Goal: Ask a question

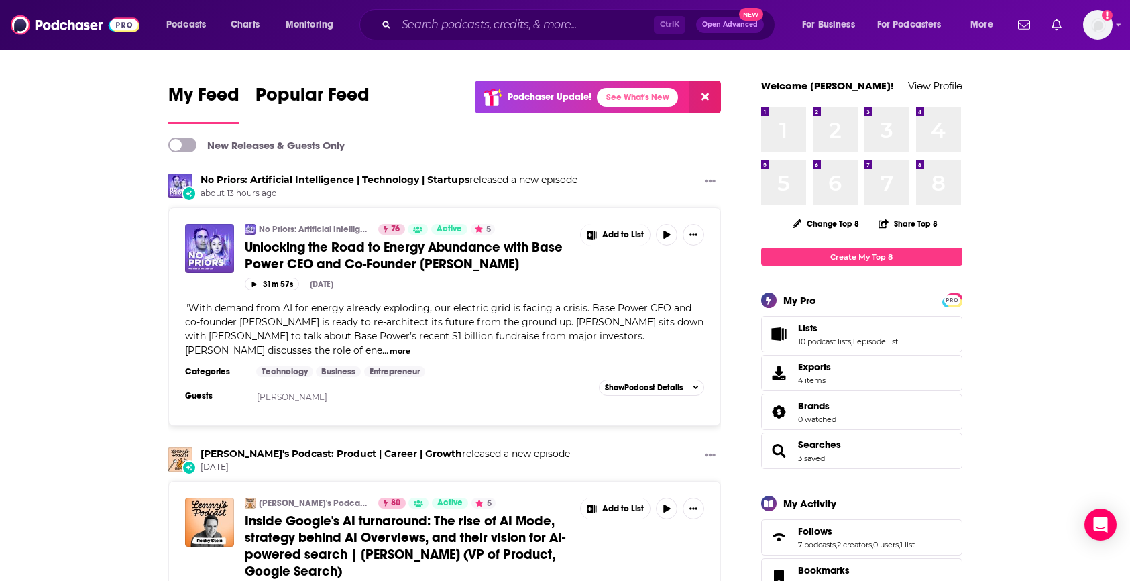
click at [484, 36] on div "Ctrl K Open Advanced New" at bounding box center [568, 24] width 416 height 31
click at [466, 28] on input "Search podcasts, credits, & more..." at bounding box center [525, 24] width 258 height 21
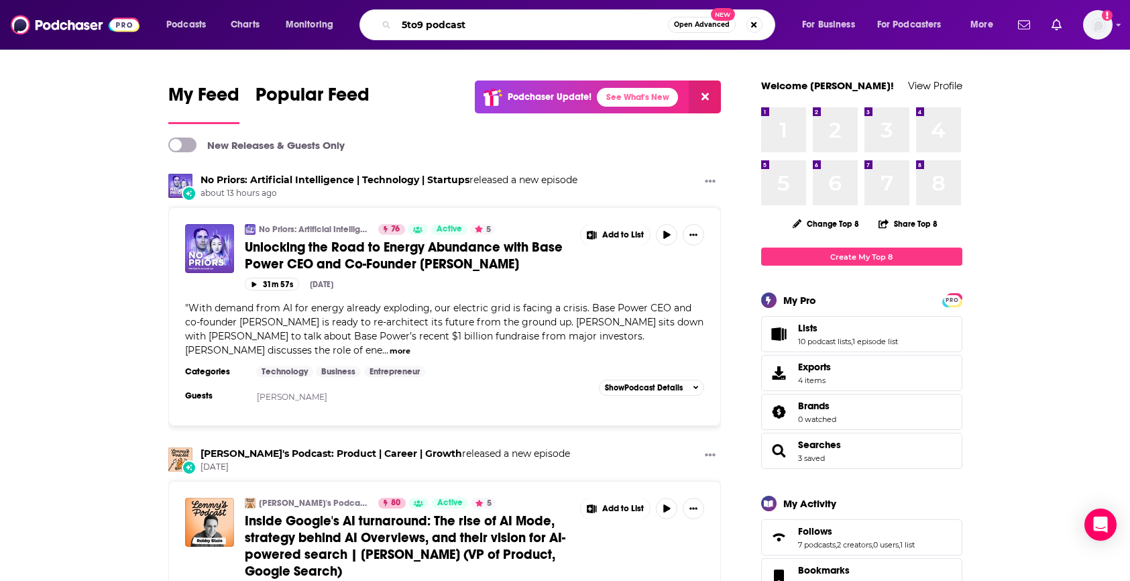
type input "5to9 podcast"
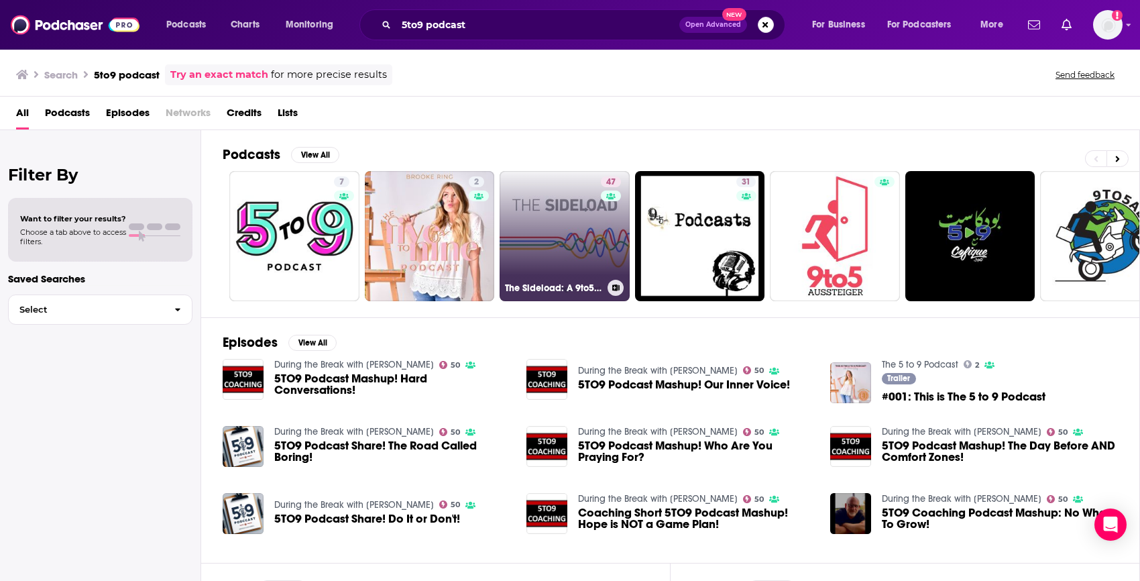
click at [559, 235] on link "47 The Sideload: A 9to5Google Podcast" at bounding box center [565, 236] width 130 height 130
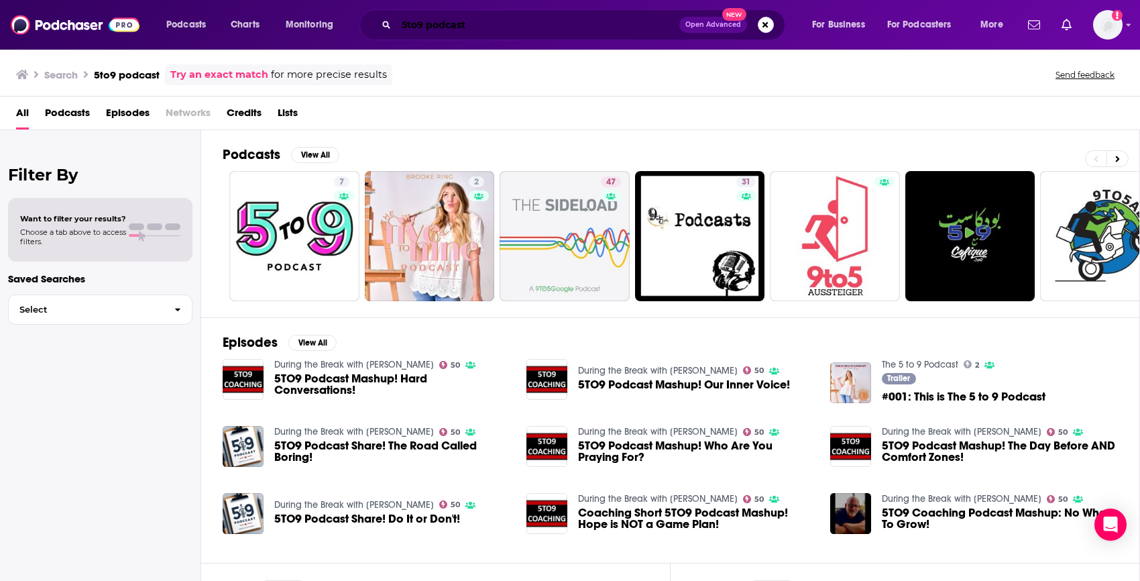
click at [420, 23] on input "5to9 podcast" at bounding box center [537, 24] width 283 height 21
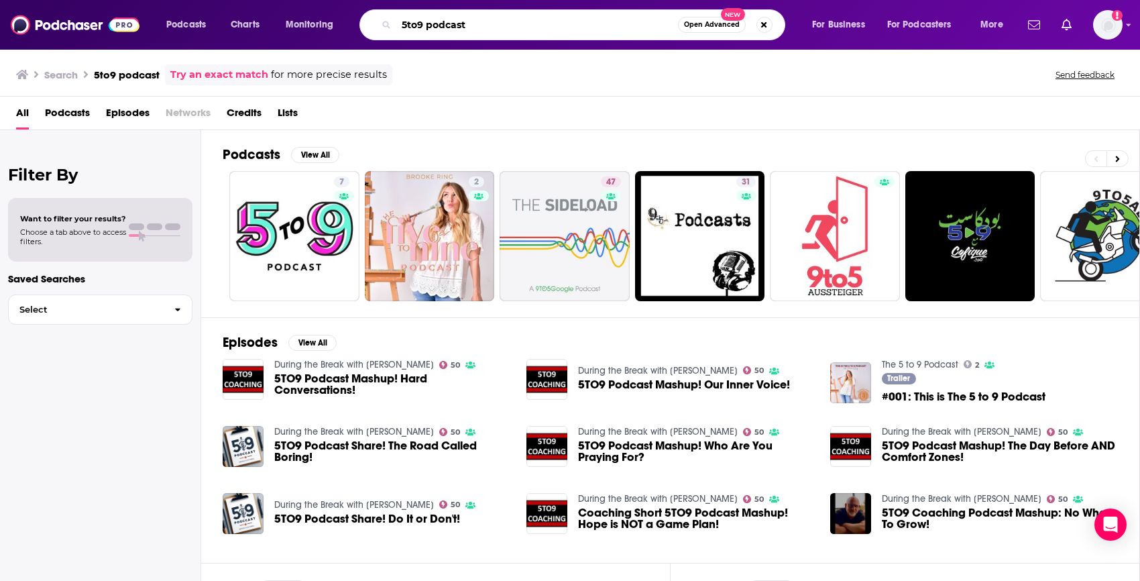
click at [420, 23] on input "5to9 podcast" at bounding box center [537, 24] width 282 height 21
click at [448, 22] on input "5to9 podcast" at bounding box center [537, 24] width 282 height 21
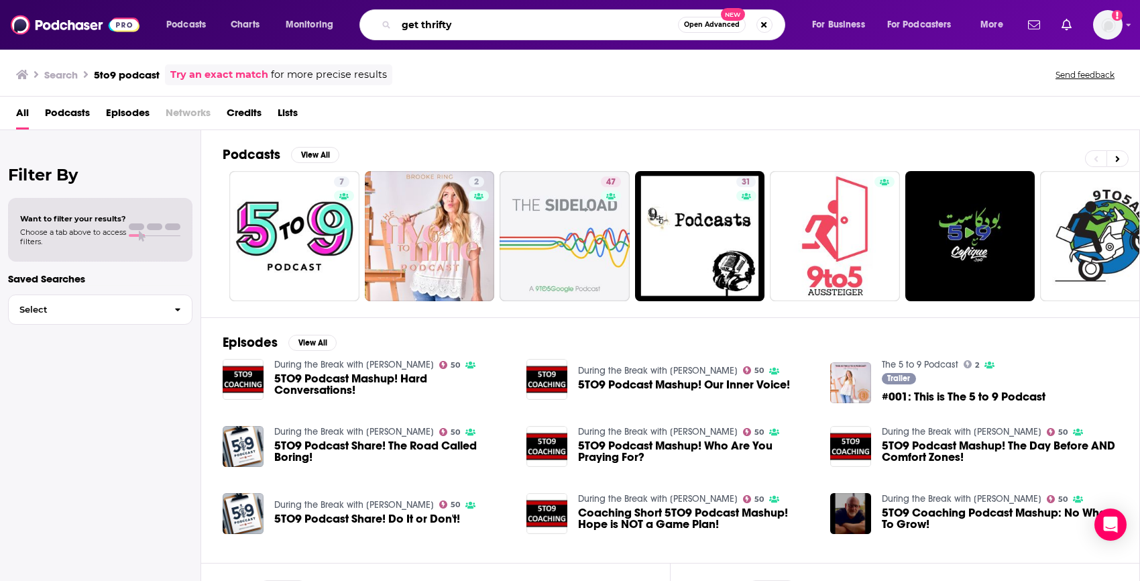
type input "get thrifty"
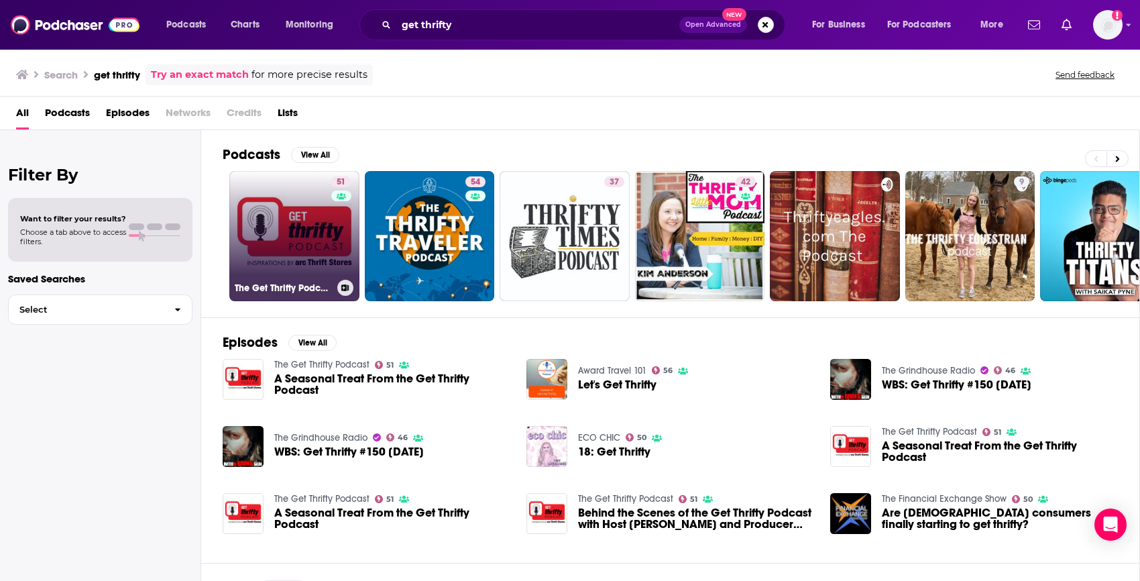
click at [312, 245] on link "51 The Get Thrifty Podcast" at bounding box center [294, 236] width 130 height 130
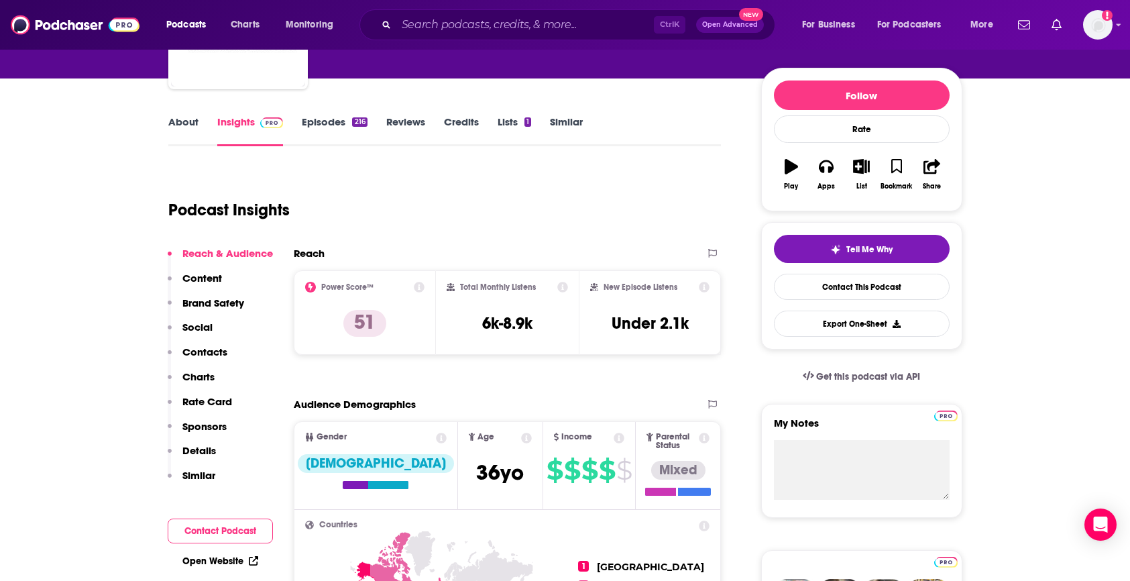
scroll to position [141, 0]
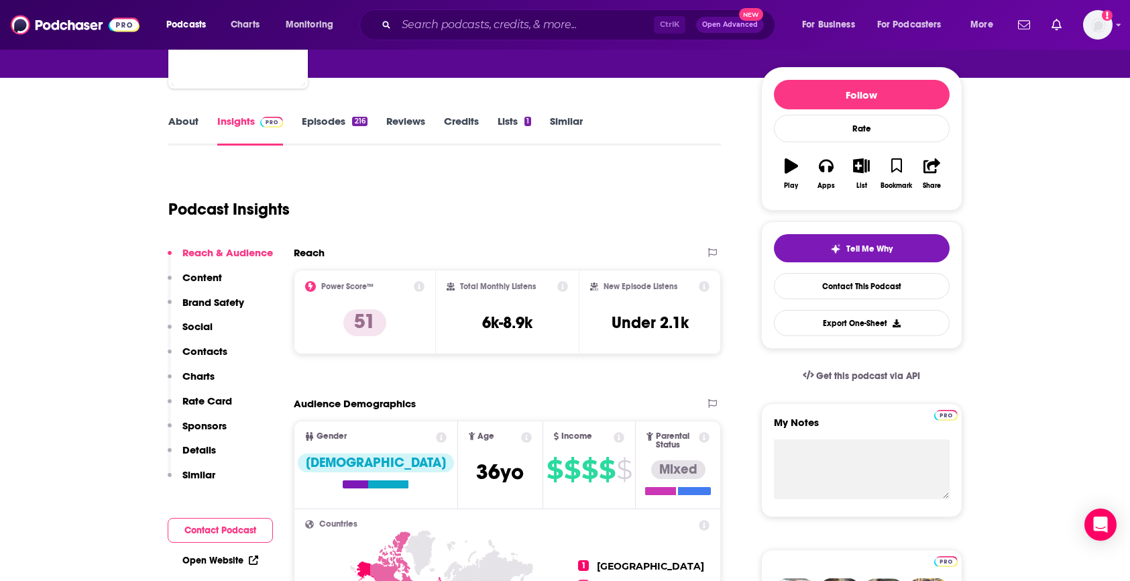
click at [180, 122] on link "About" at bounding box center [183, 130] width 30 height 31
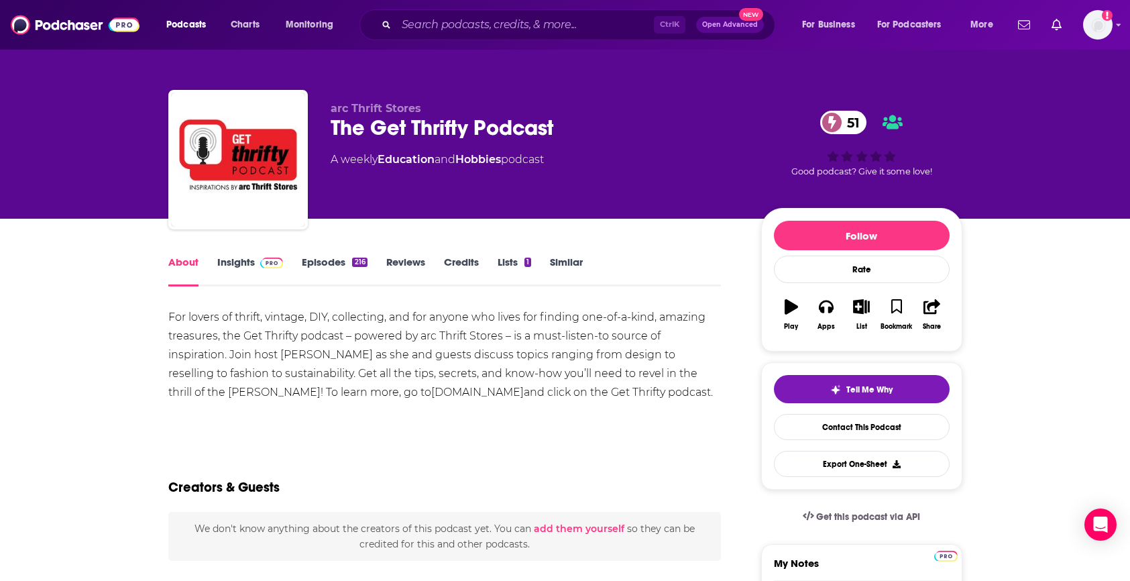
click at [242, 256] on link "Insights" at bounding box center [250, 271] width 66 height 31
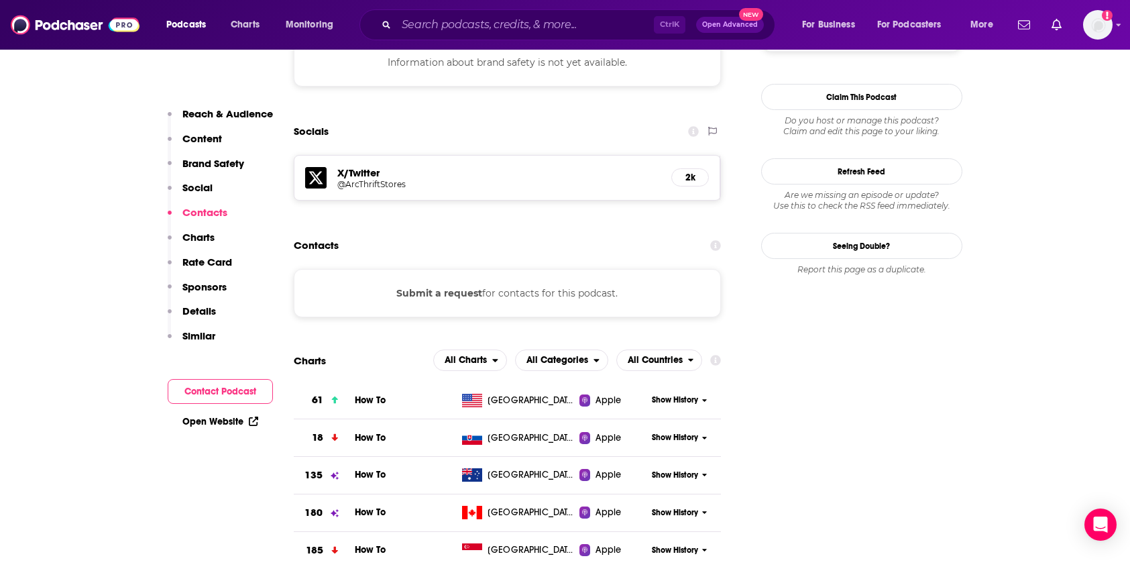
scroll to position [1221, 0]
click at [439, 286] on button "Submit a request" at bounding box center [439, 293] width 86 height 15
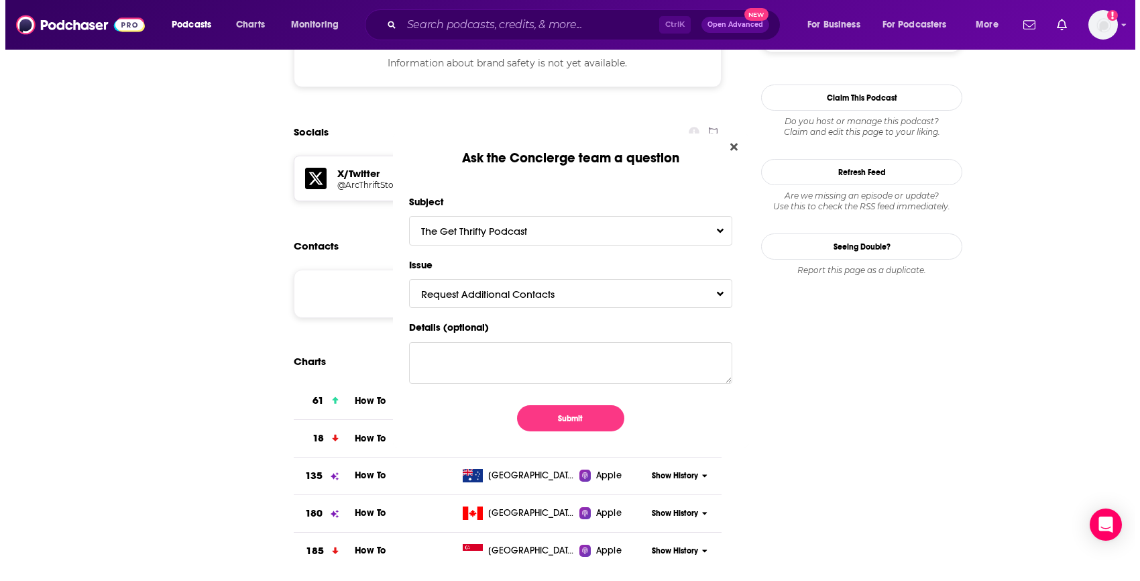
scroll to position [0, 0]
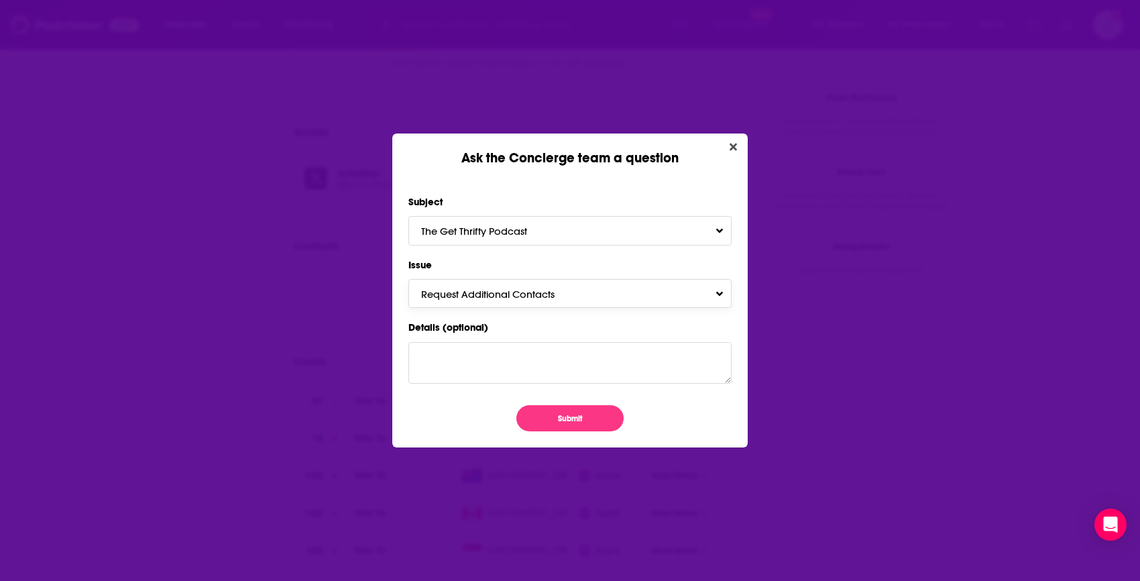
click at [541, 301] on button "Request Additional Contacts" at bounding box center [570, 293] width 323 height 29
click at [574, 263] on label "Issue" at bounding box center [570, 264] width 323 height 17
click at [853, 182] on div "Ask the Concierge team a question Subject The Get Thrifty Podcast Issue Request…" at bounding box center [570, 290] width 1140 height 581
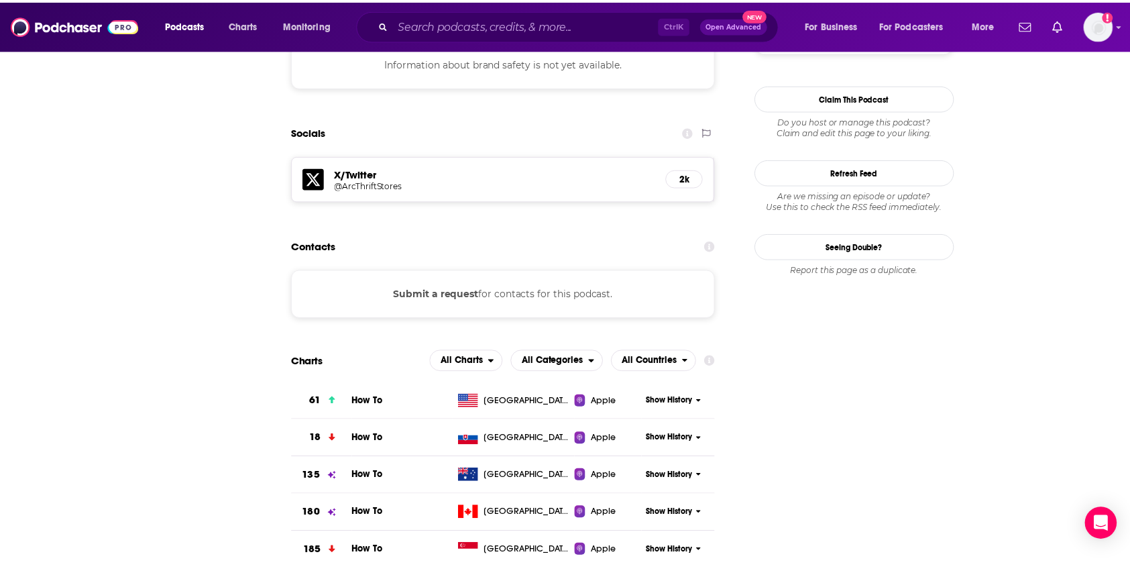
scroll to position [1221, 0]
